Goal: Task Accomplishment & Management: Manage account settings

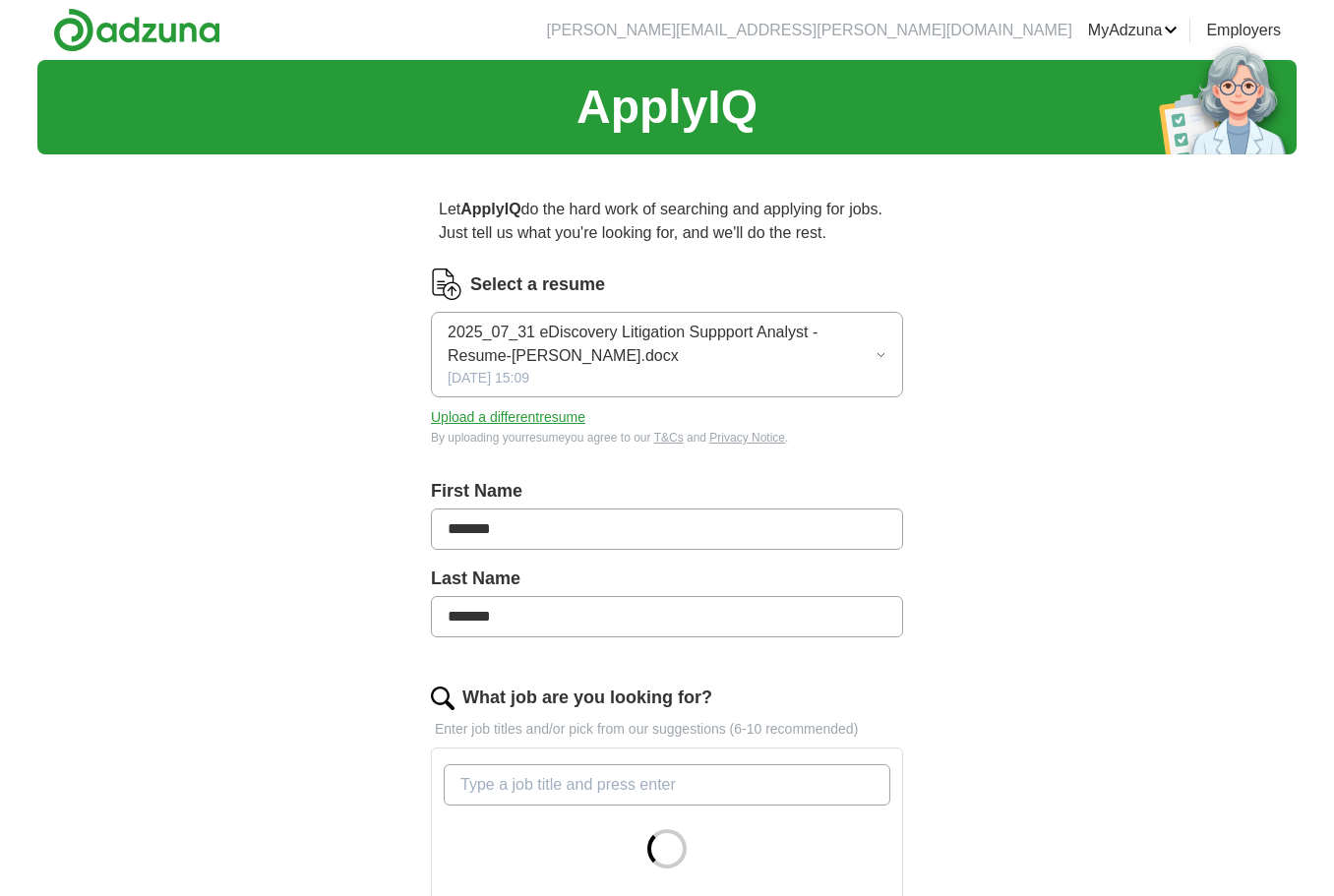
click at [879, 355] on icon "button" at bounding box center [880, 354] width 7 height 3
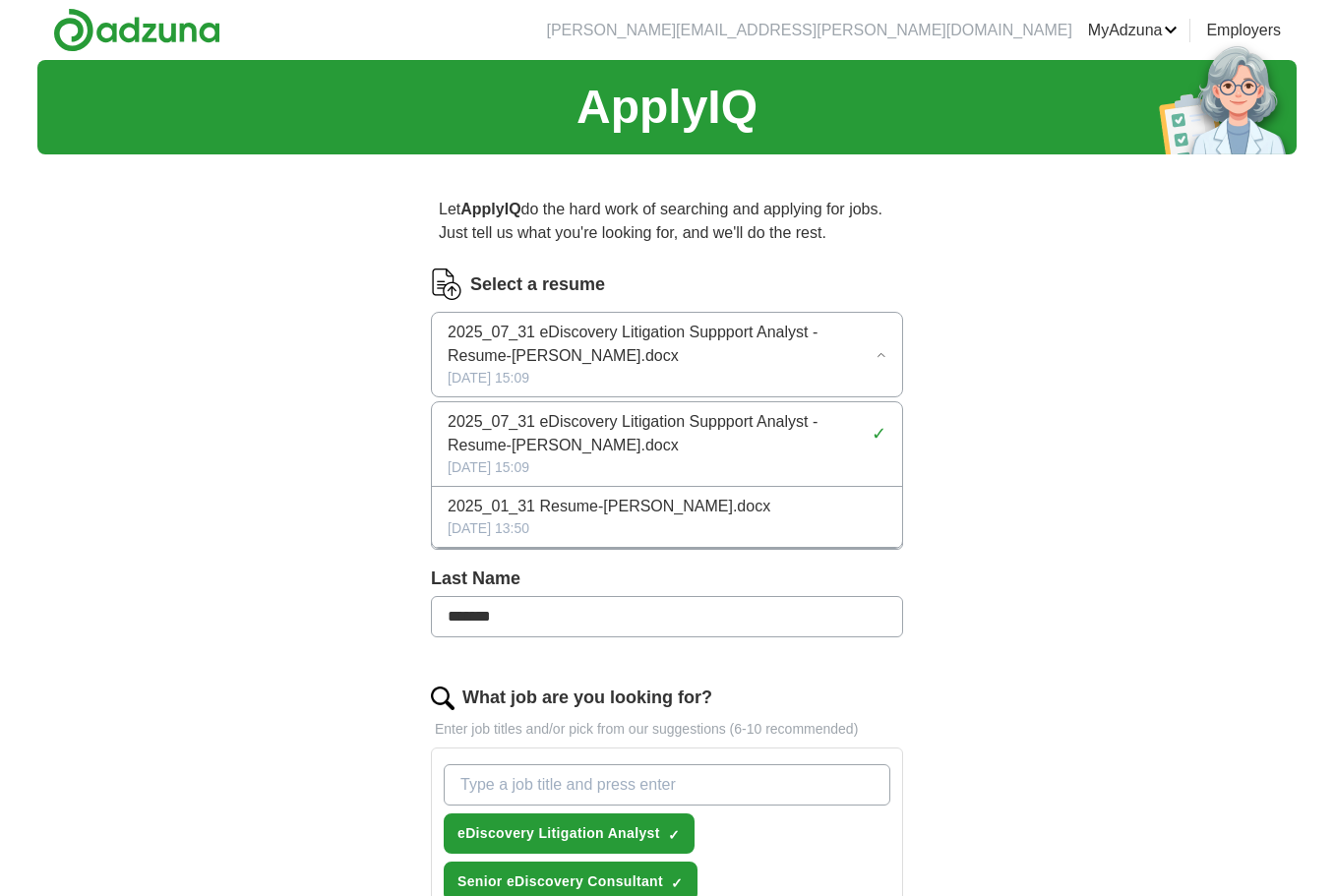
click at [879, 355] on icon "button" at bounding box center [880, 354] width 7 height 3
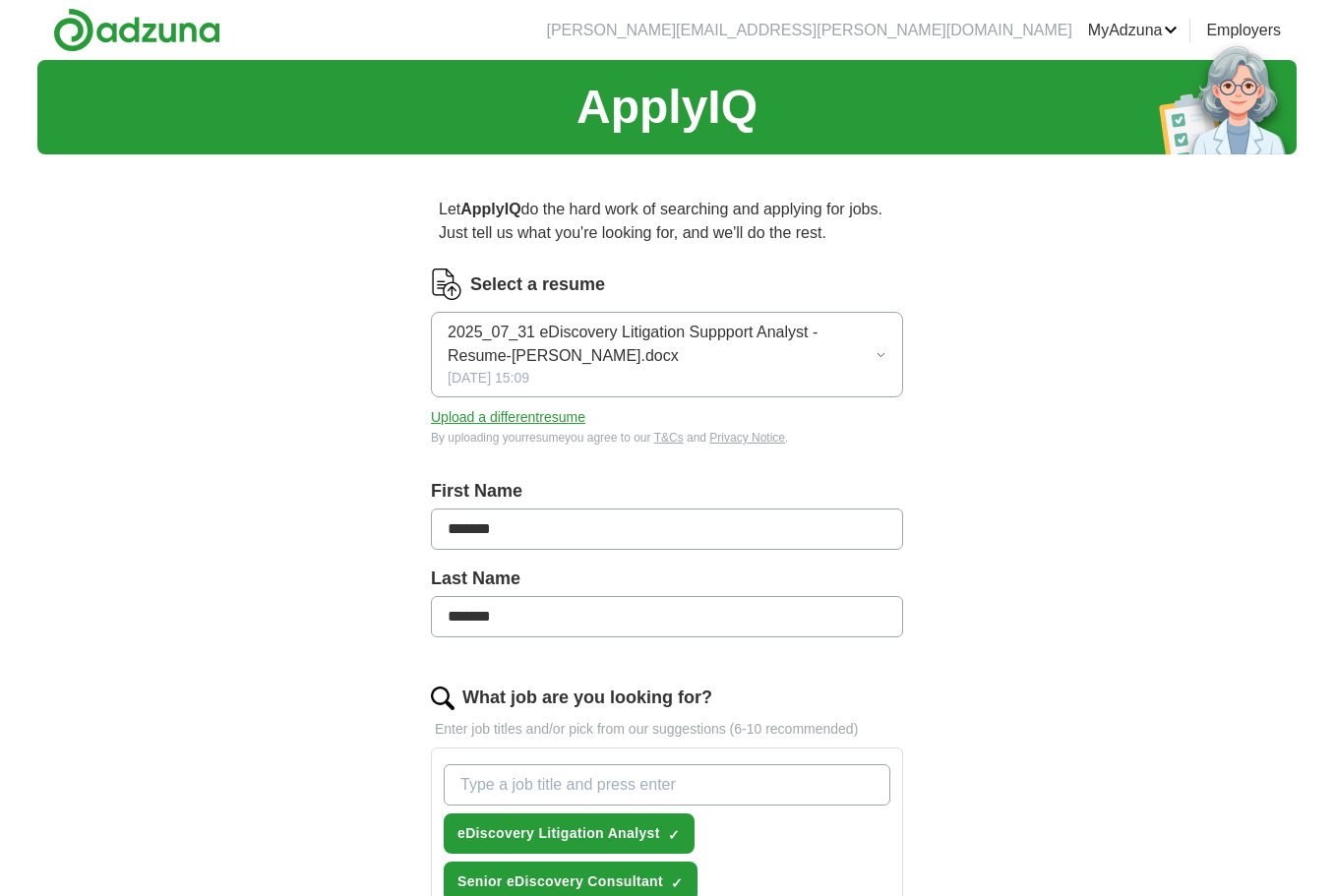
click at [874, 353] on span "2025_07_31 eDiscovery Litigation Suppport Analyst - Resume-[PERSON_NAME].docx" at bounding box center [662, 345] width 428 height 48
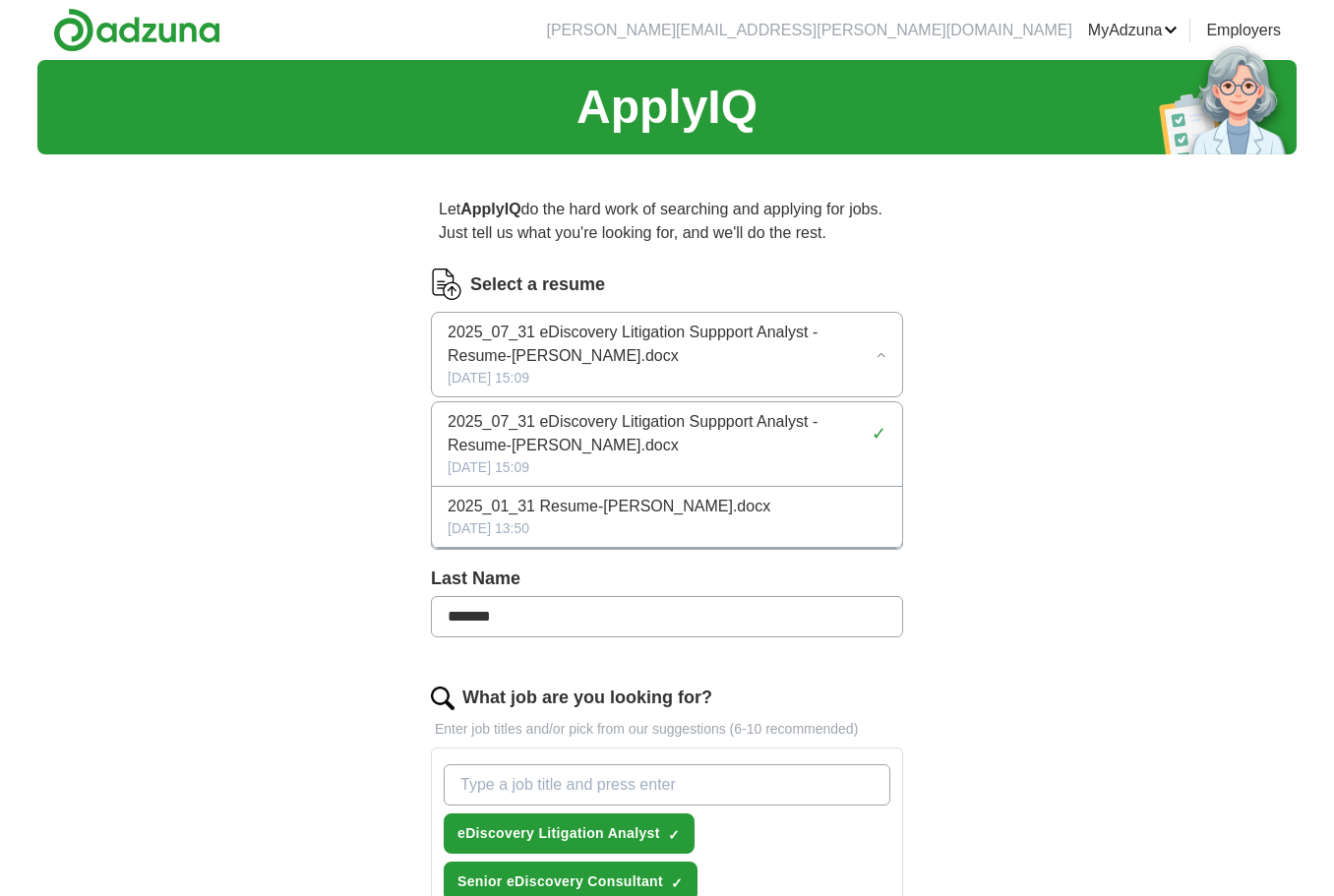
click at [874, 353] on span "2025_07_31 eDiscovery Litigation Suppport Analyst - Resume-[PERSON_NAME].docx" at bounding box center [662, 345] width 428 height 48
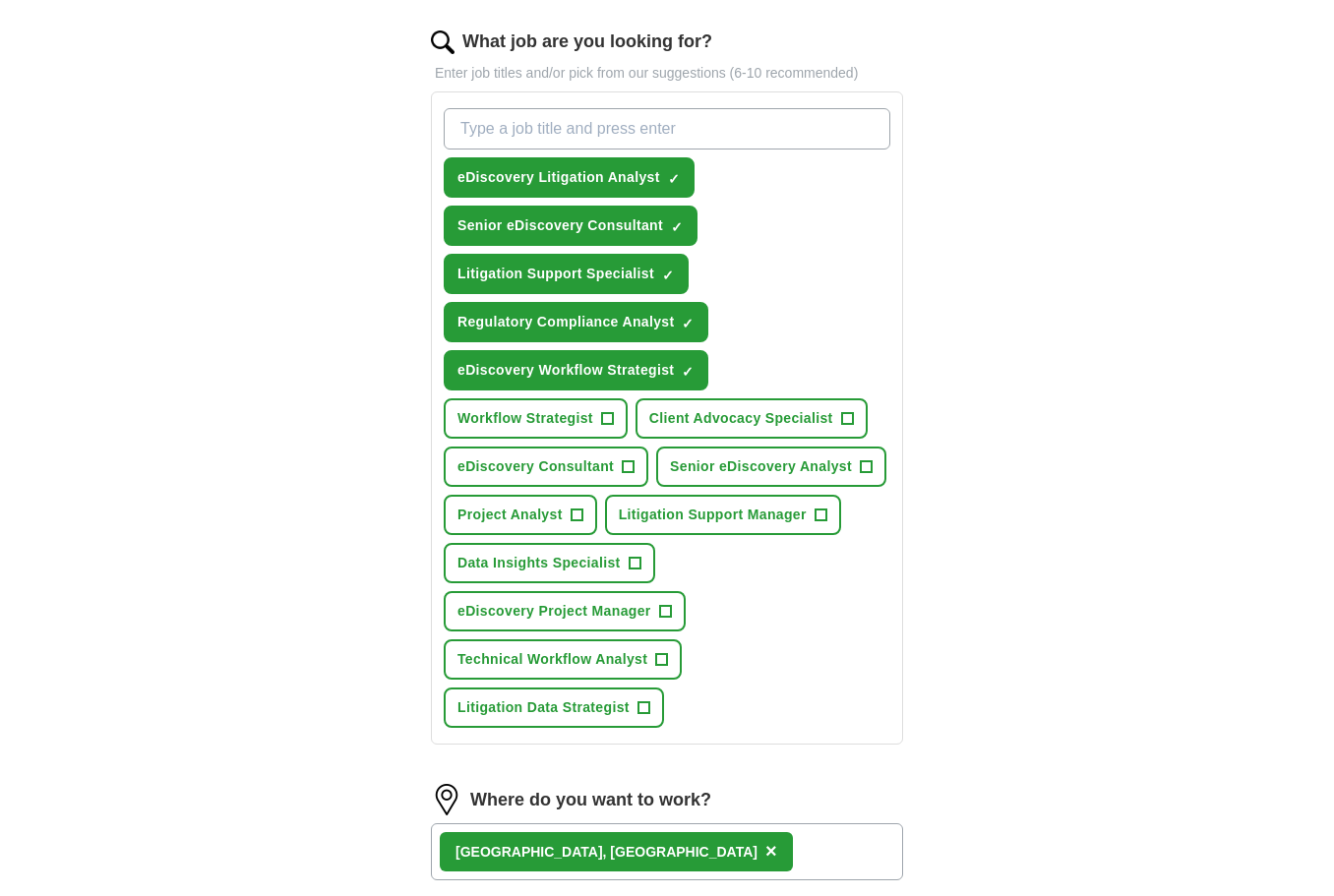
scroll to position [657, 0]
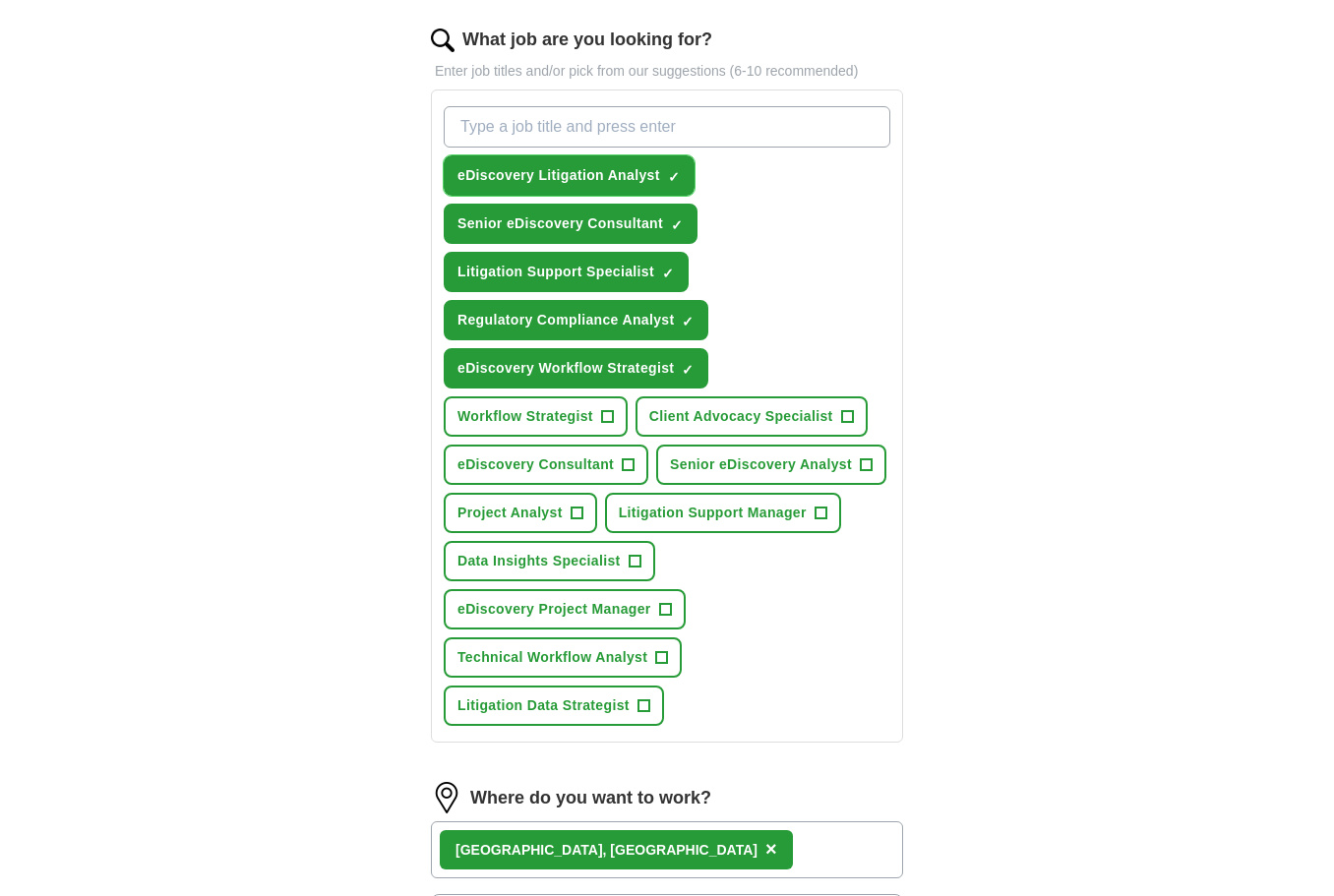
click at [0, 0] on span "×" at bounding box center [0, 0] width 0 height 0
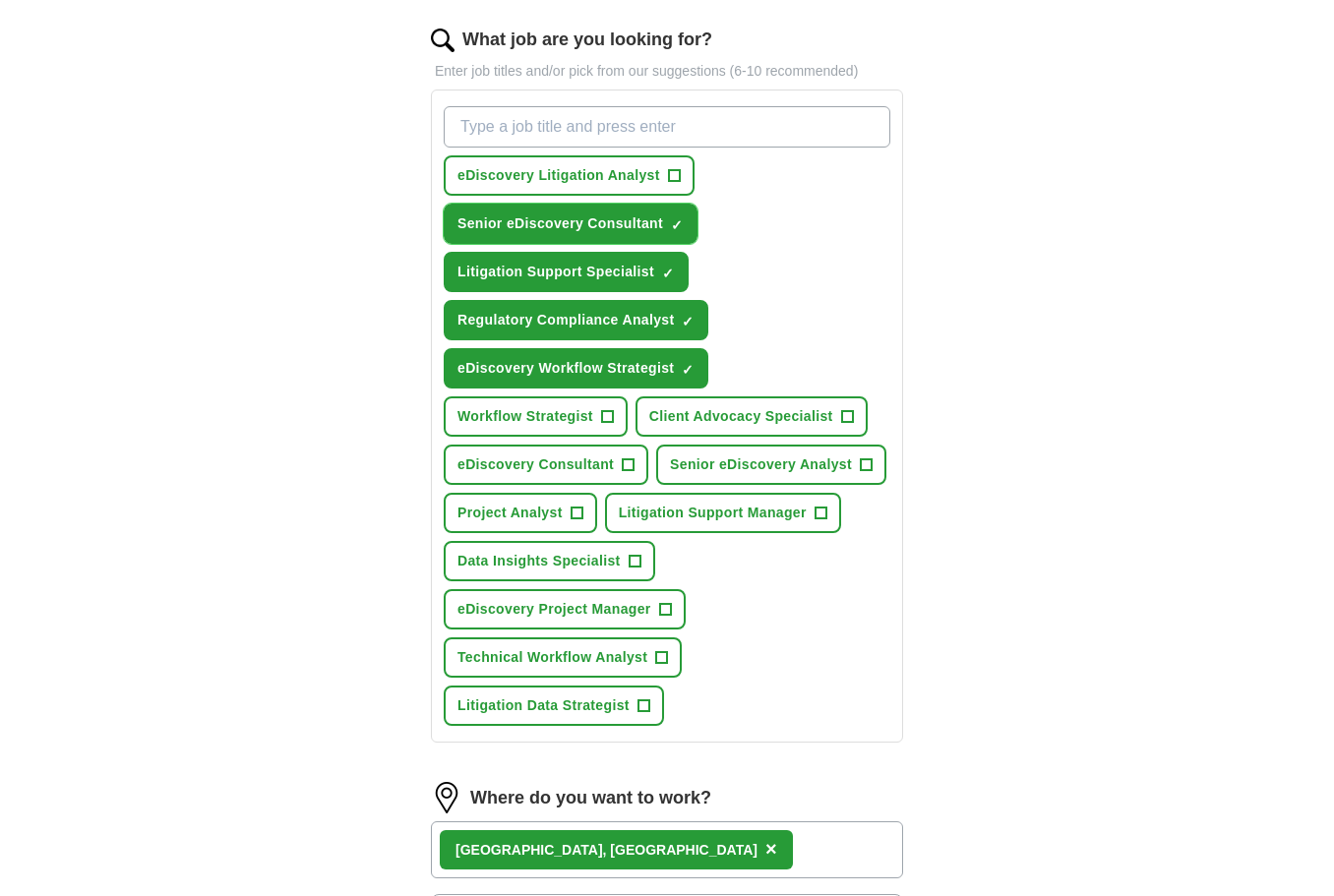
click at [0, 0] on span "×" at bounding box center [0, 0] width 0 height 0
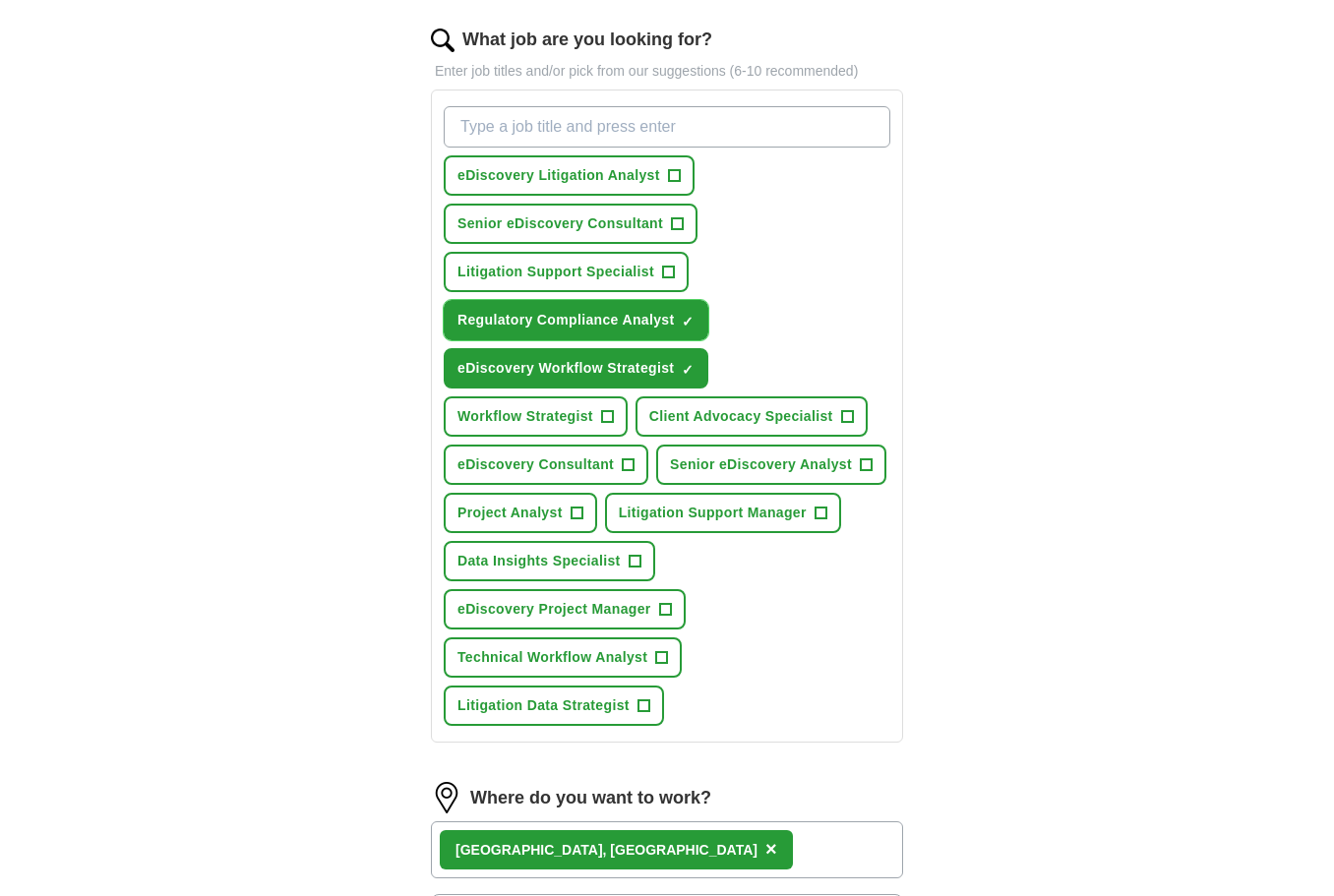
click at [0, 0] on span "×" at bounding box center [0, 0] width 0 height 0
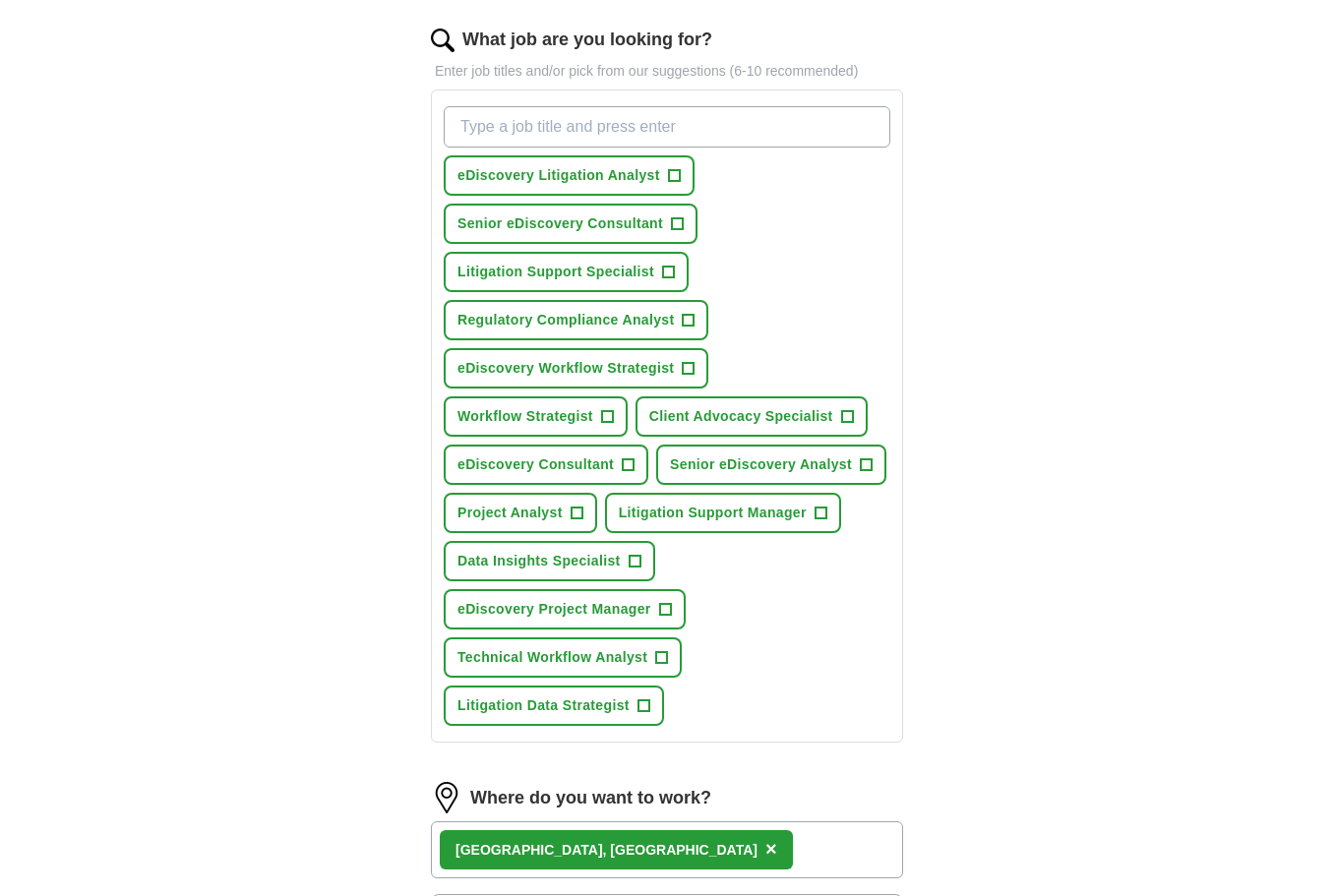
click at [766, 850] on span "×" at bounding box center [771, 848] width 12 height 22
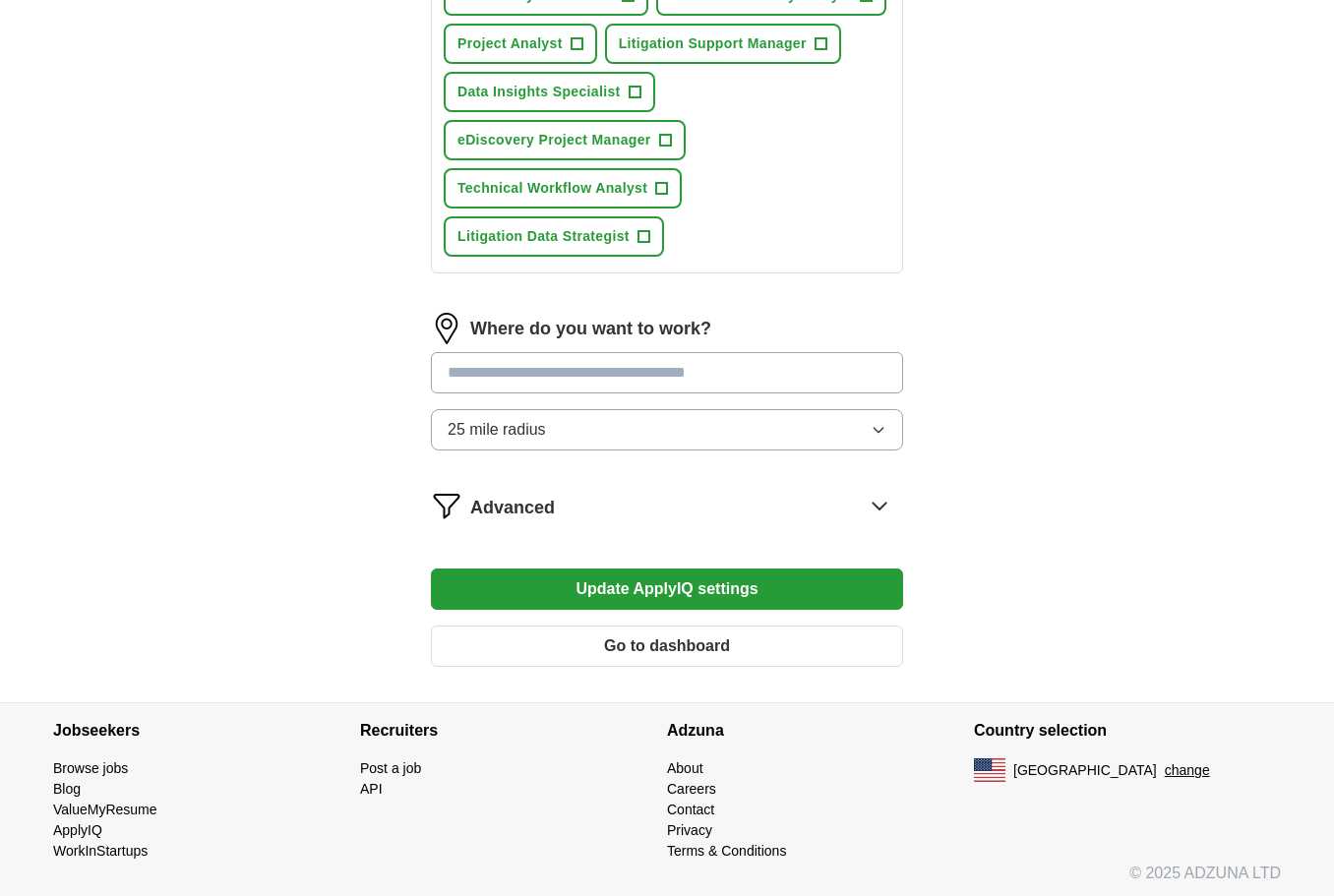
scroll to position [1132, 0]
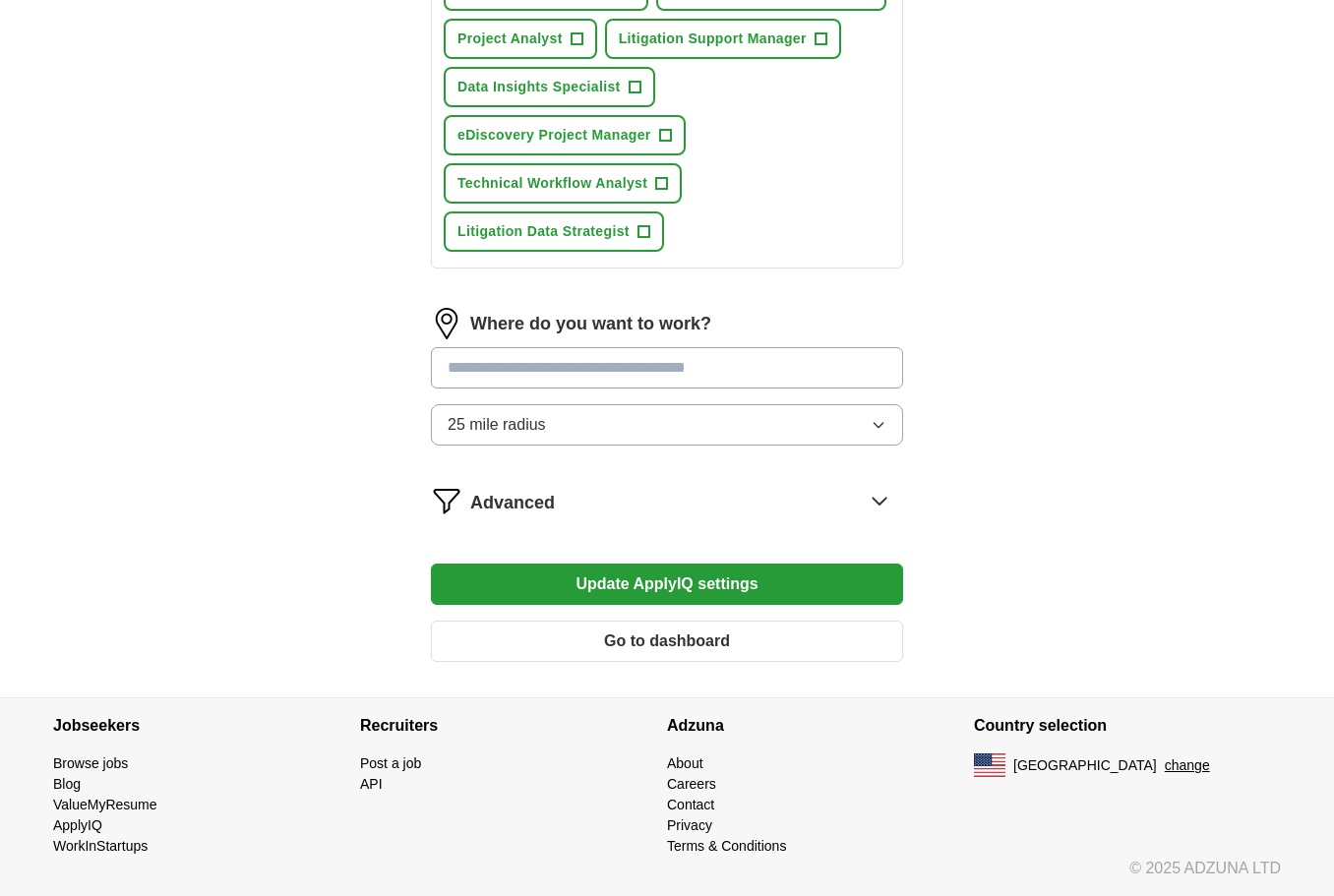
click at [881, 430] on icon "button" at bounding box center [878, 425] width 16 height 16
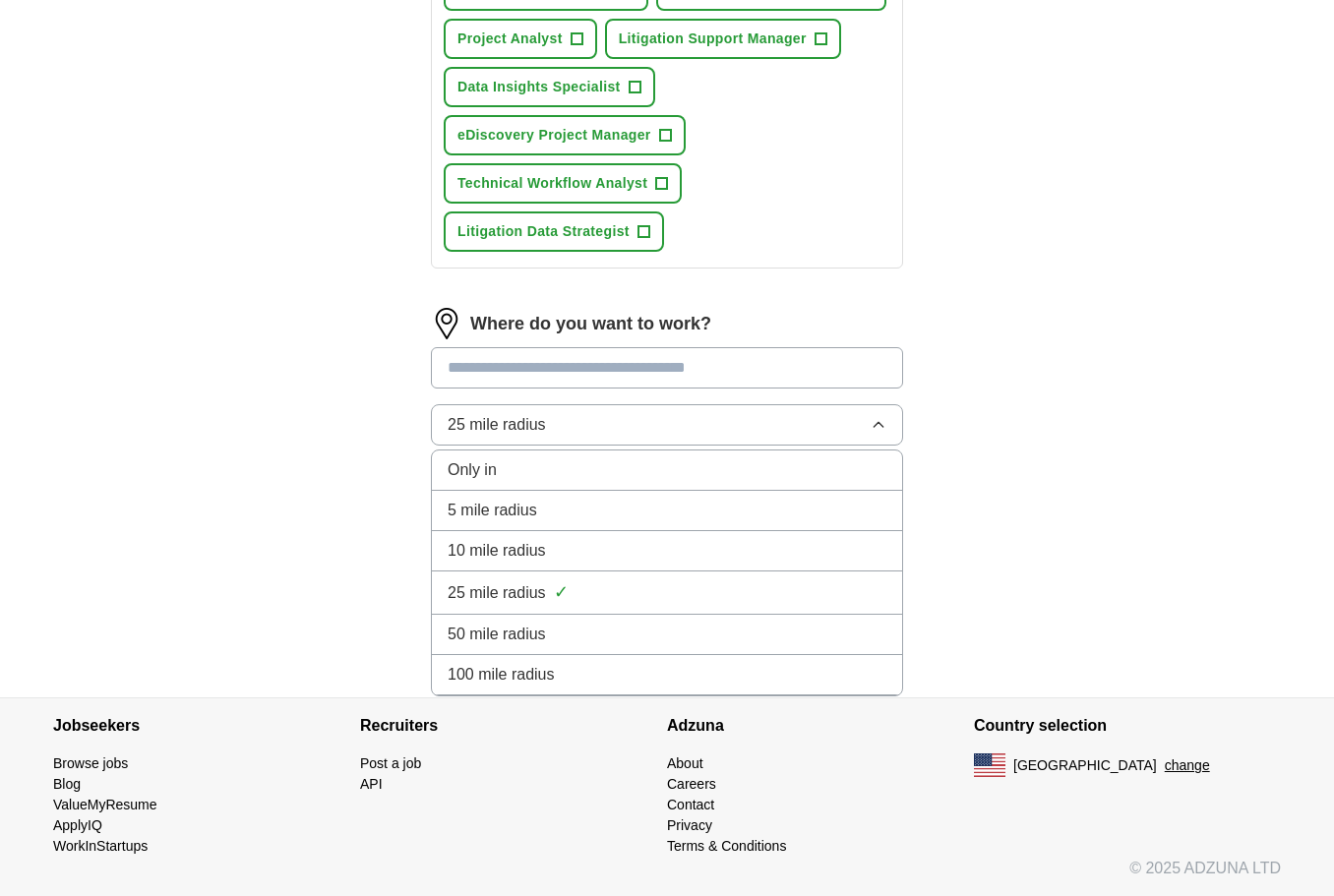
click at [881, 431] on icon "button" at bounding box center [878, 425] width 16 height 16
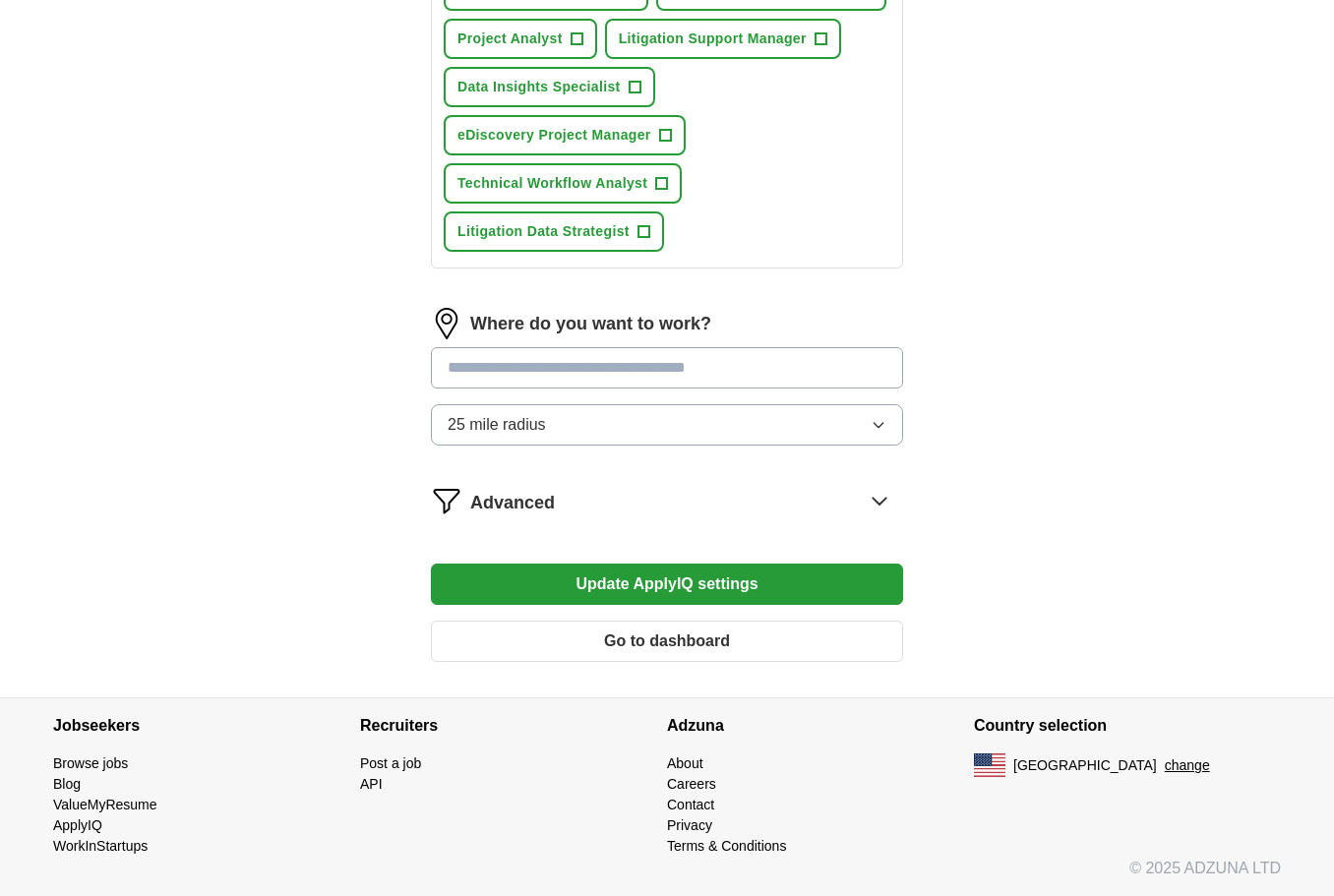
click at [666, 576] on button "Update ApplyIQ settings" at bounding box center [667, 584] width 472 height 42
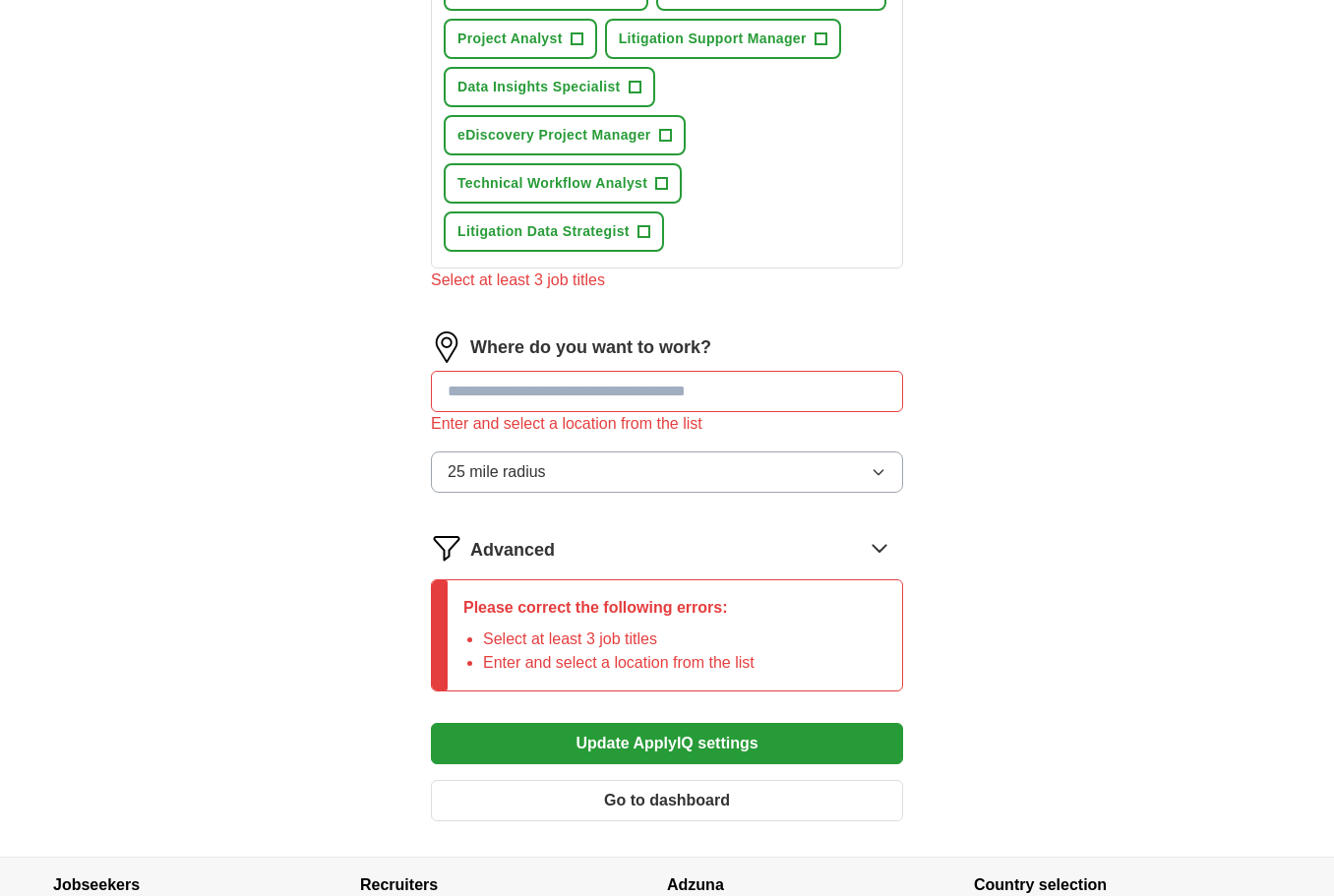
click at [618, 794] on button "Go to dashboard" at bounding box center [667, 801] width 472 height 42
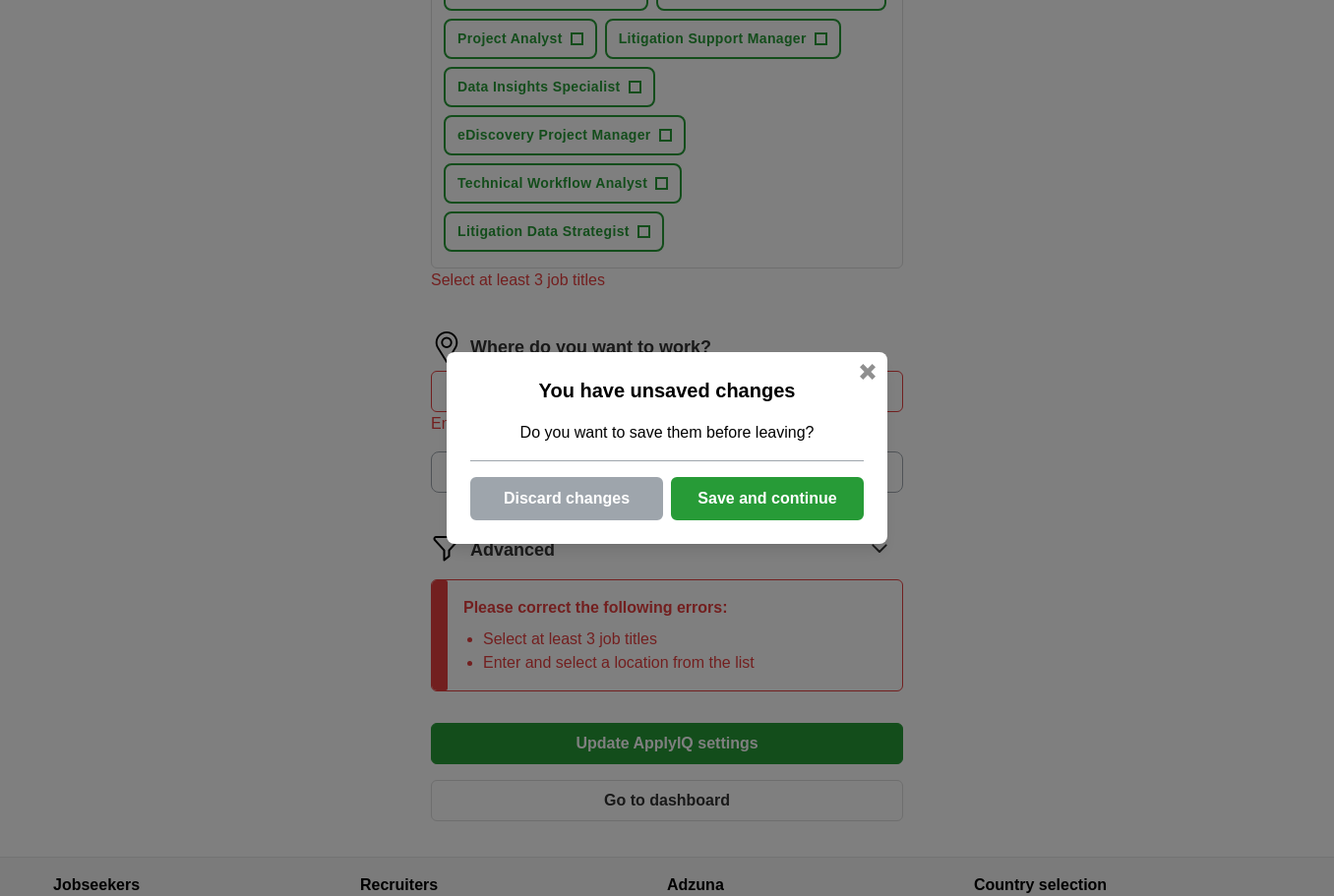
click at [728, 501] on button "Save and continue" at bounding box center [767, 499] width 193 height 44
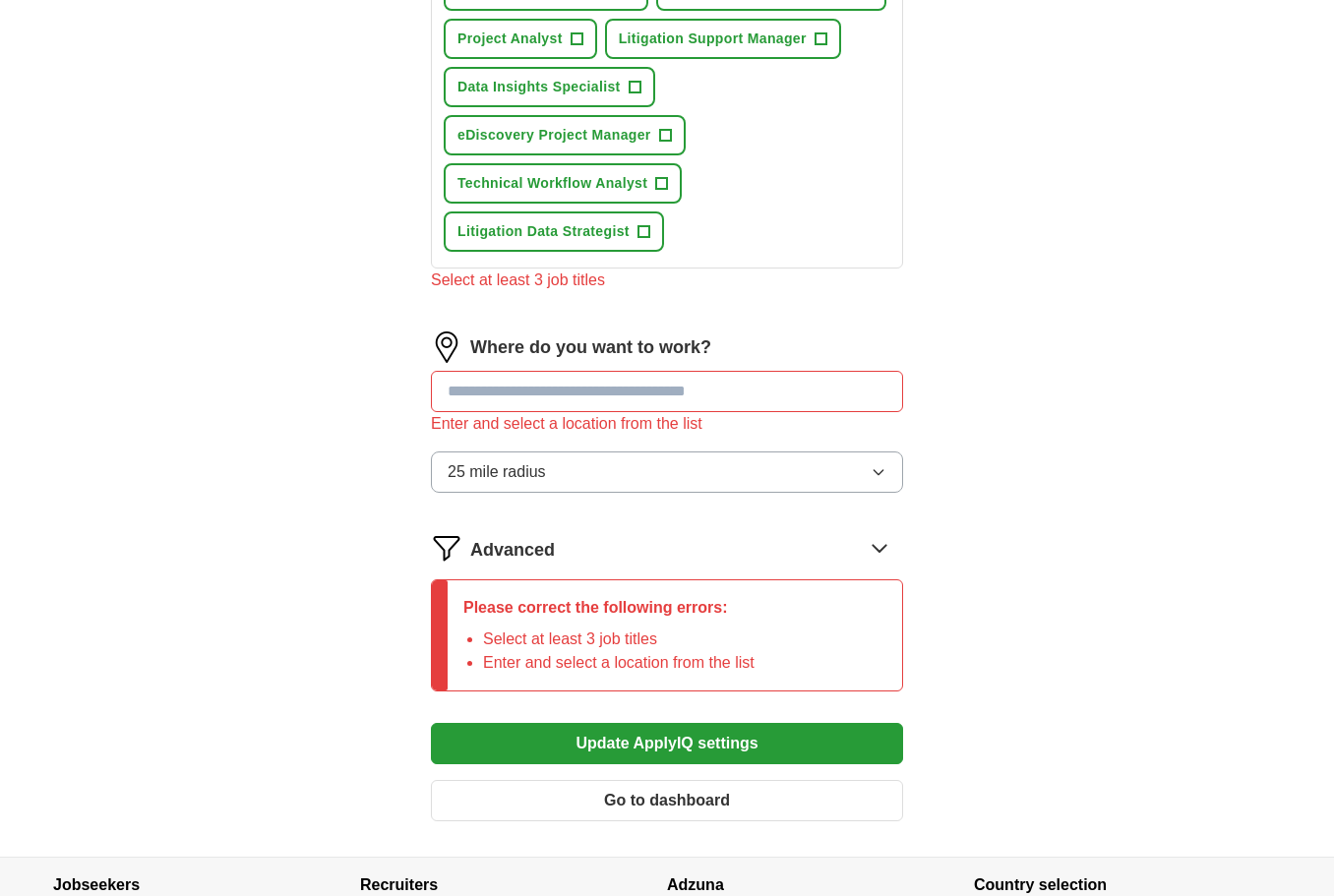
click at [565, 407] on input "text" at bounding box center [667, 391] width 472 height 42
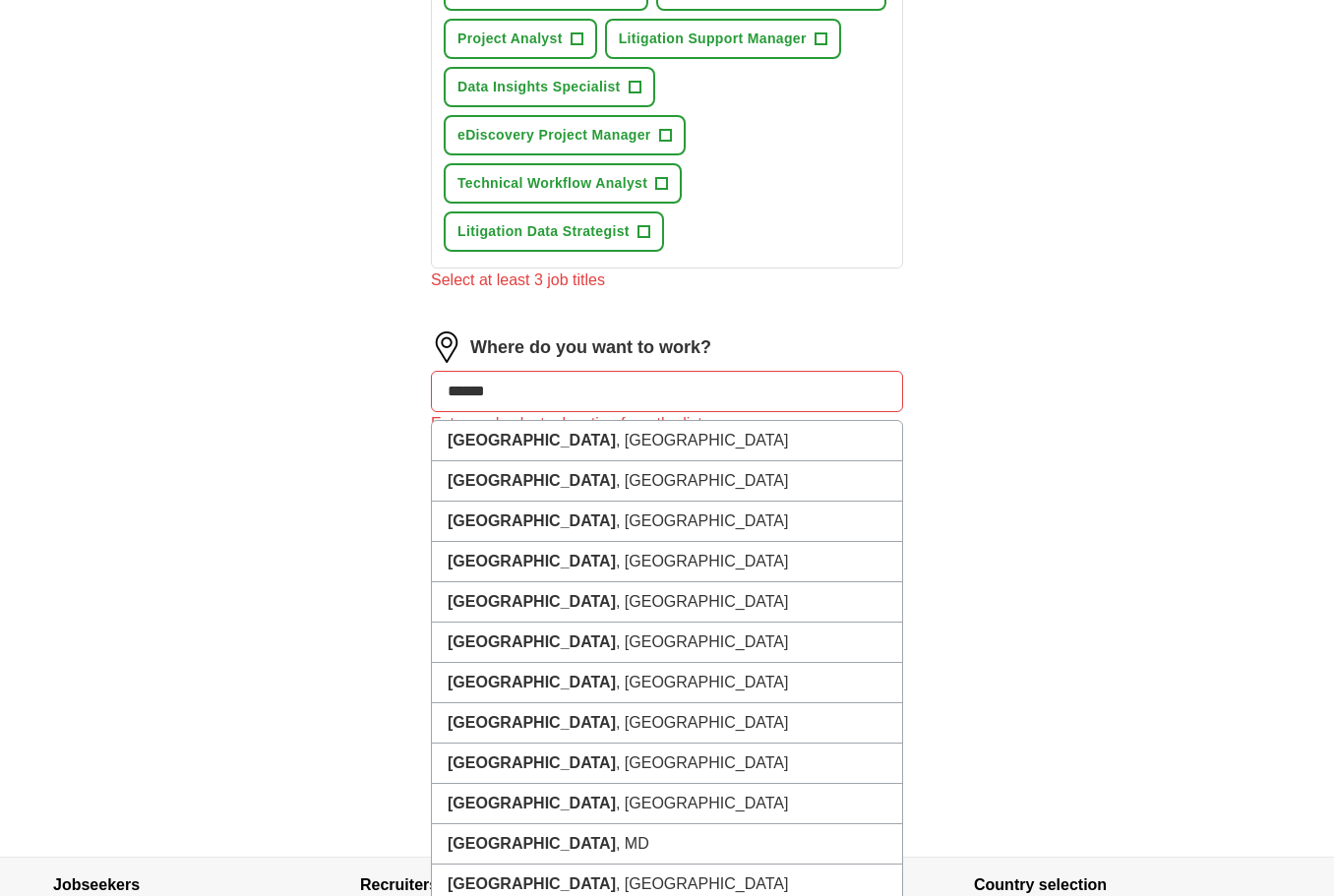
type input "*******"
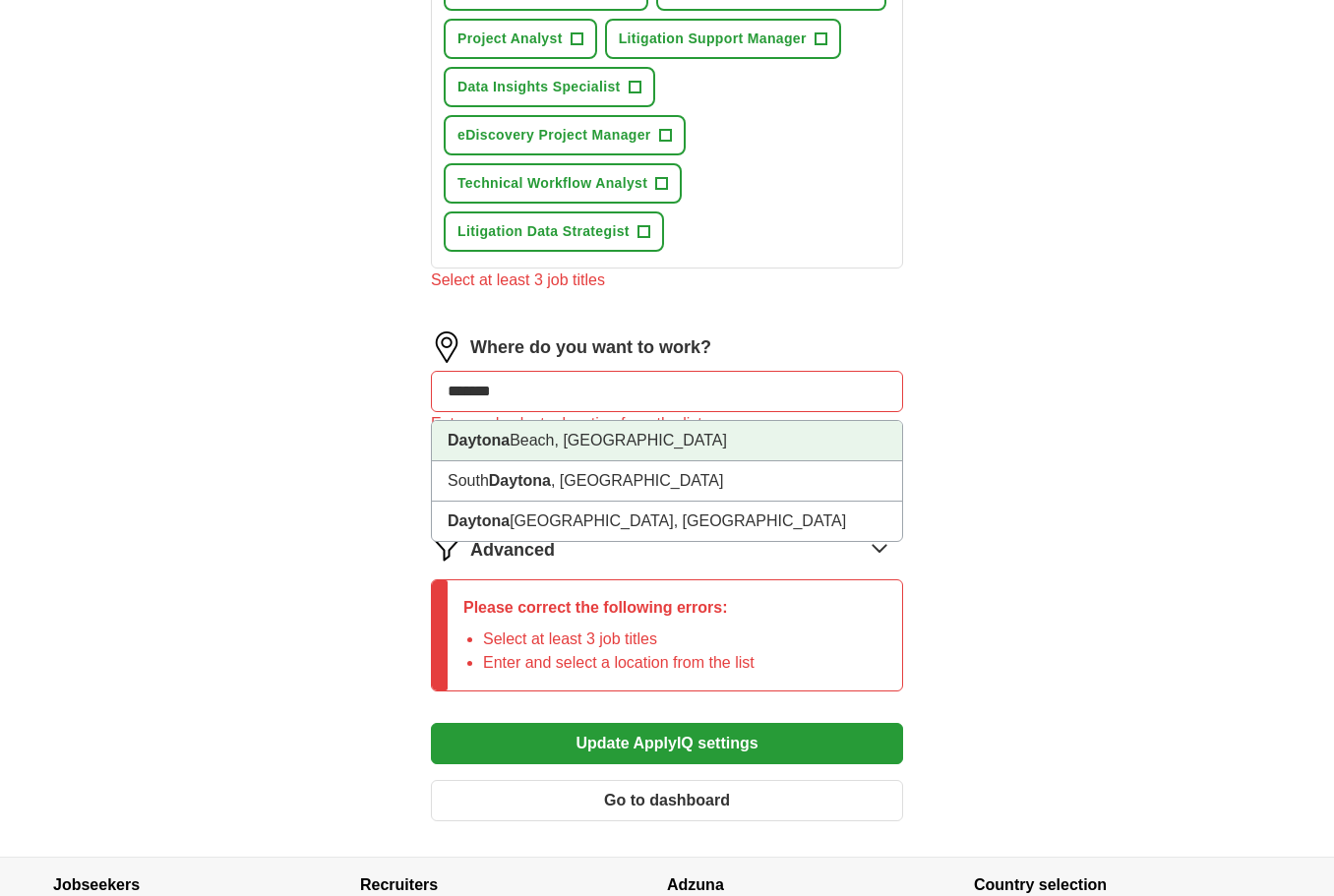
click at [601, 435] on li "[GEOGRAPHIC_DATA], [GEOGRAPHIC_DATA]" at bounding box center [667, 441] width 470 height 41
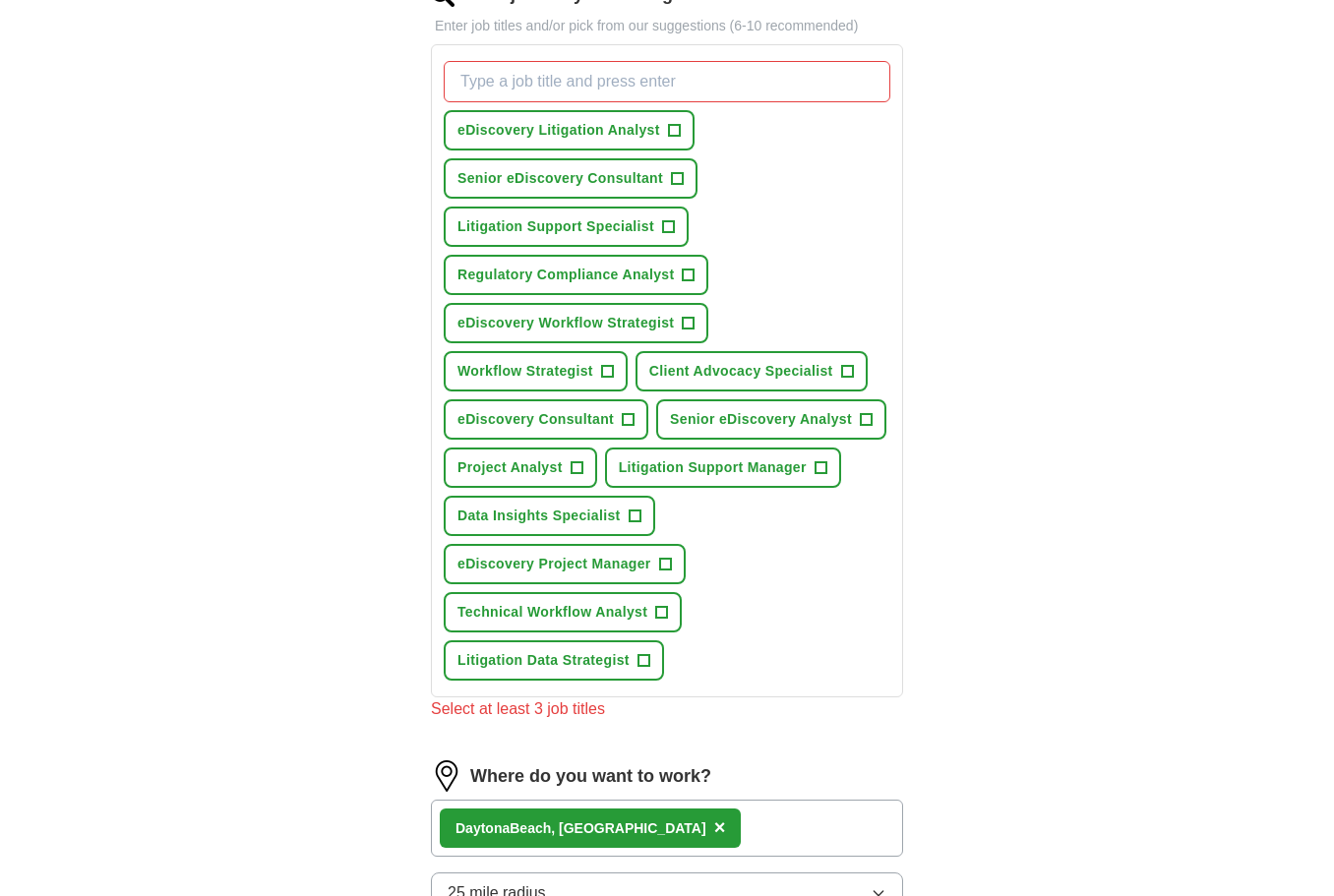
scroll to position [691, 0]
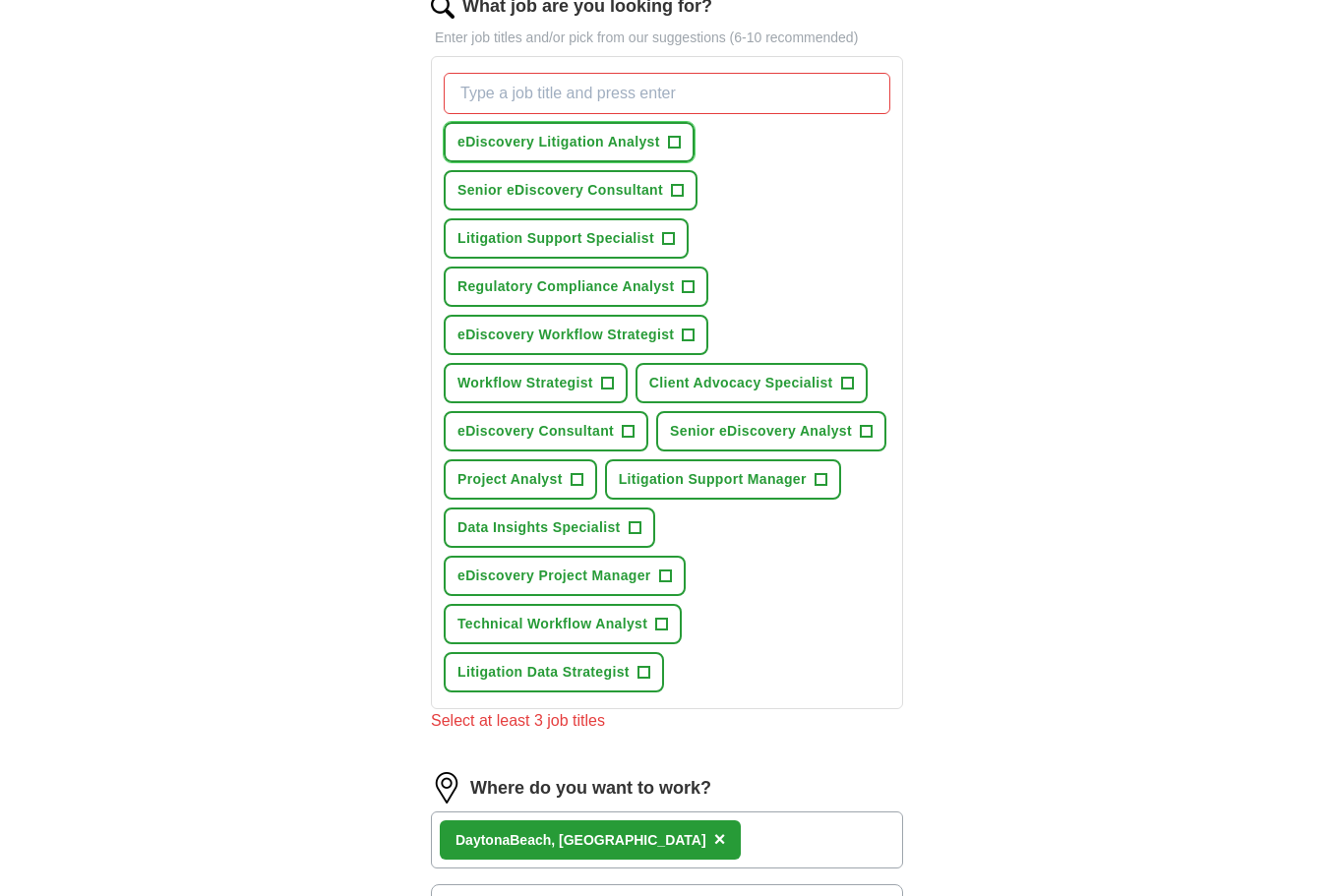
click at [675, 145] on span "+" at bounding box center [673, 143] width 12 height 16
click at [624, 433] on span "+" at bounding box center [629, 432] width 12 height 16
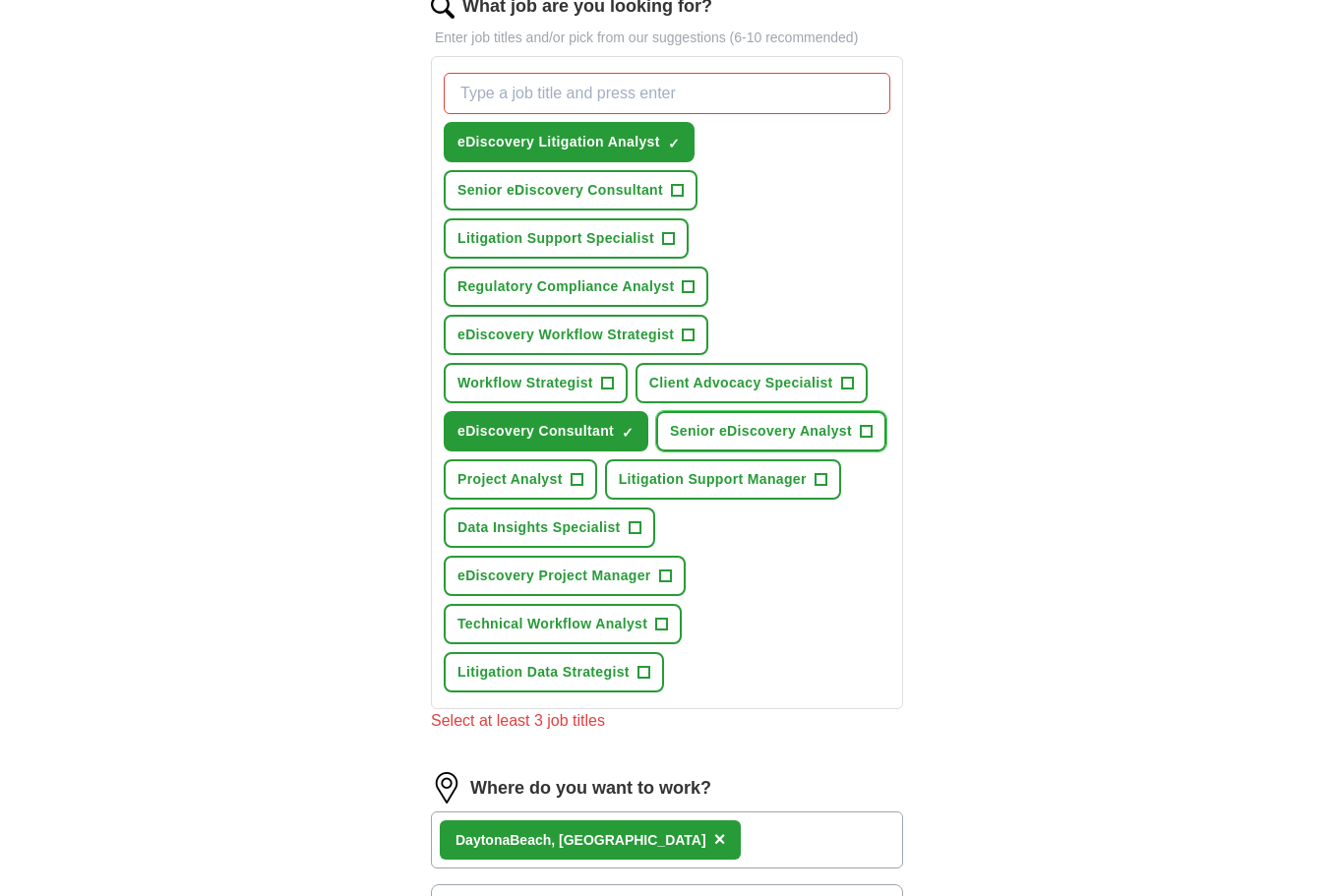
click at [867, 434] on span "+" at bounding box center [866, 432] width 12 height 16
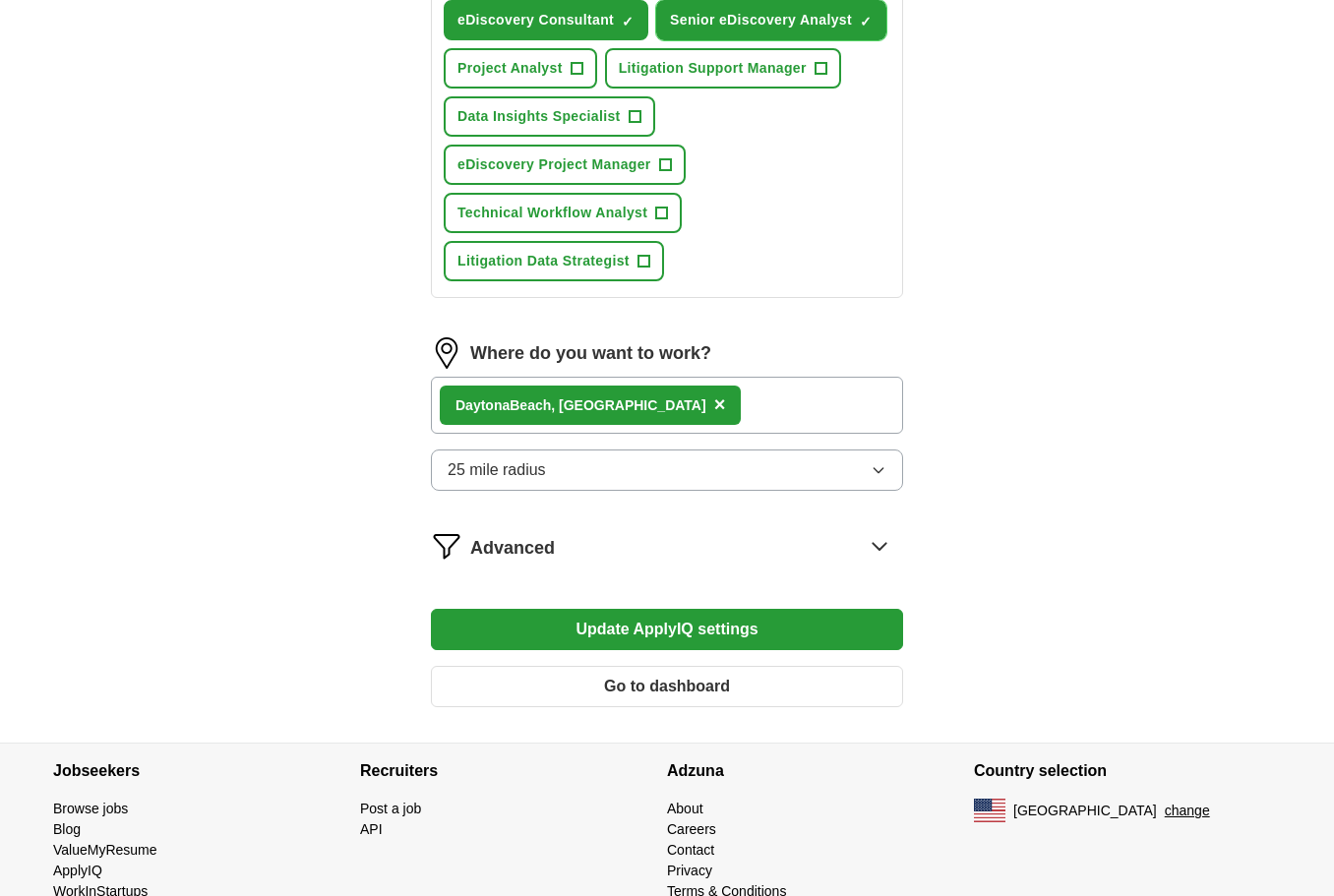
scroll to position [1147, 0]
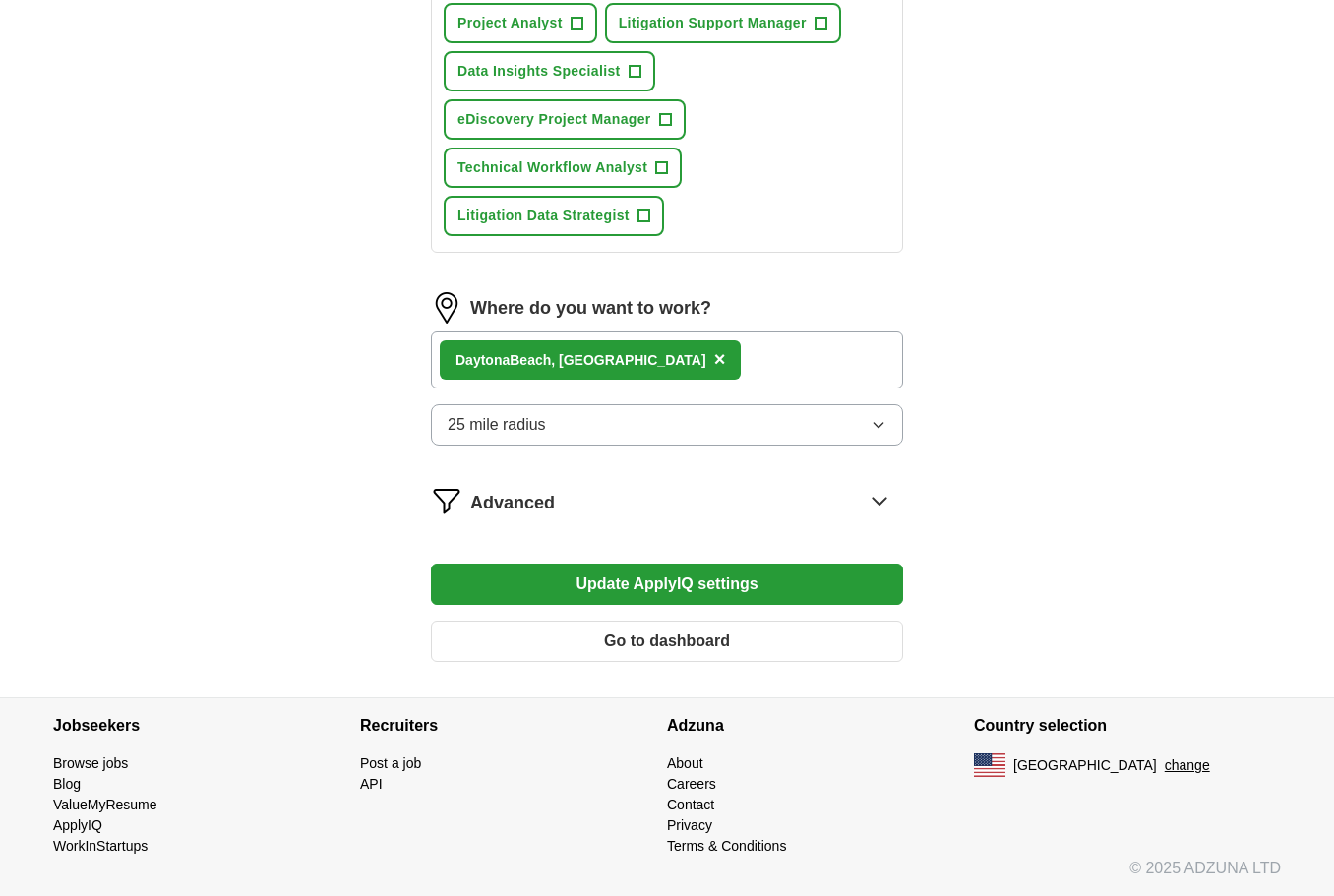
click at [569, 642] on button "Go to dashboard" at bounding box center [667, 642] width 472 height 42
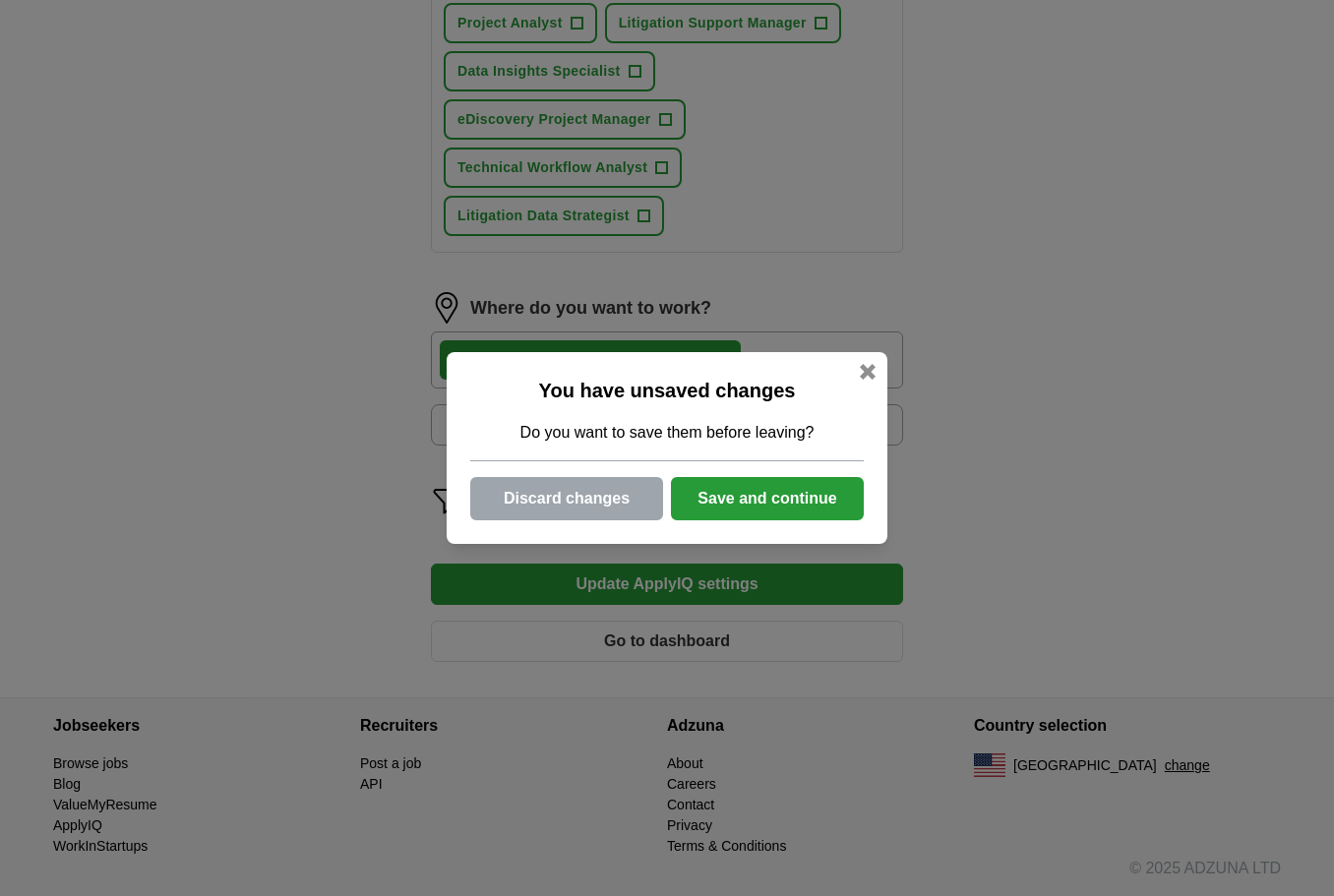
click at [720, 494] on button "Save and continue" at bounding box center [767, 499] width 193 height 44
